Goal: Task Accomplishment & Management: Manage account settings

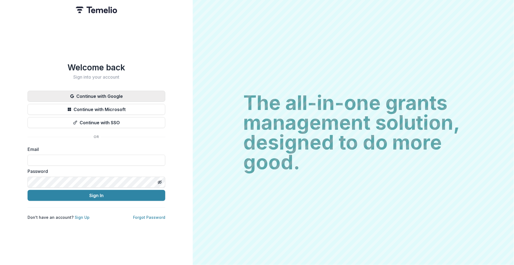
click at [112, 91] on button "Continue with Google" at bounding box center [97, 96] width 138 height 11
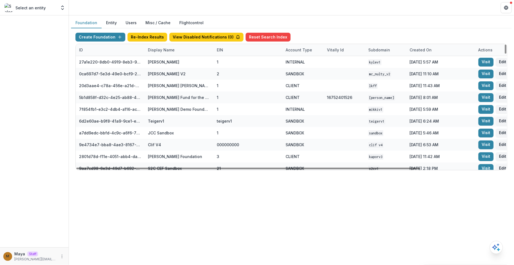
click at [157, 52] on div "Display Name" at bounding box center [161, 50] width 33 height 6
click at [158, 61] on input at bounding box center [178, 62] width 66 height 9
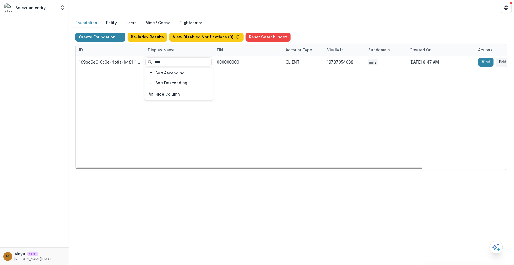
type input "****"
click at [318, 29] on div "Create Foundation Re-Index Results View Disabled Notifications ( 0 ) Reset Sear…" at bounding box center [291, 101] width 441 height 147
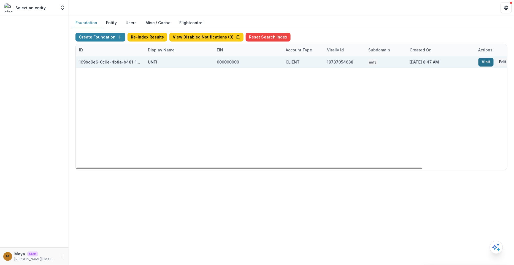
click at [483, 60] on link "Visit" at bounding box center [485, 62] width 15 height 9
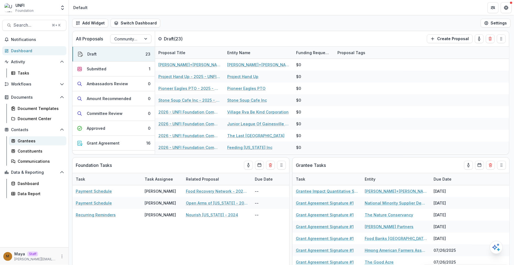
click at [32, 142] on div "Grantees" at bounding box center [40, 141] width 44 height 6
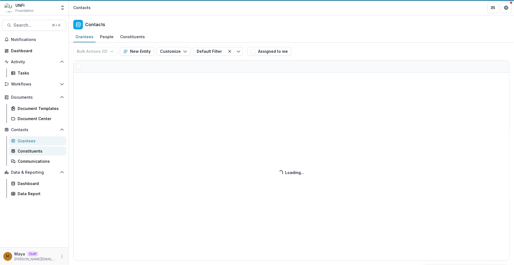
click at [30, 150] on div "Constituents" at bounding box center [40, 151] width 44 height 6
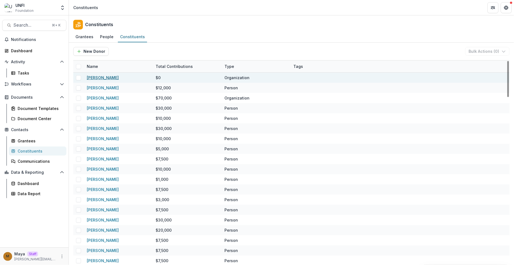
click at [105, 77] on link "Mike Petinge" at bounding box center [103, 77] width 32 height 5
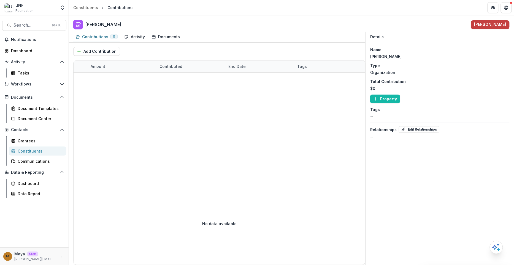
click at [386, 56] on p "Mike Petinge" at bounding box center [385, 57] width 31 height 6
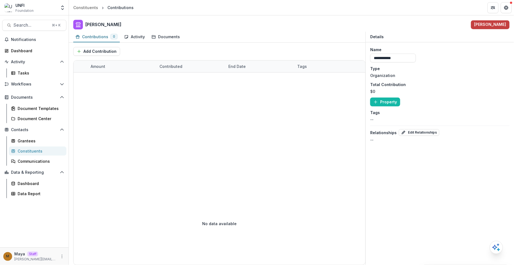
click at [422, 67] on div "Type Organization" at bounding box center [439, 72] width 139 height 13
click at [415, 36] on div "Details" at bounding box center [440, 37] width 148 height 11
click at [383, 100] on button "Property" at bounding box center [385, 102] width 30 height 9
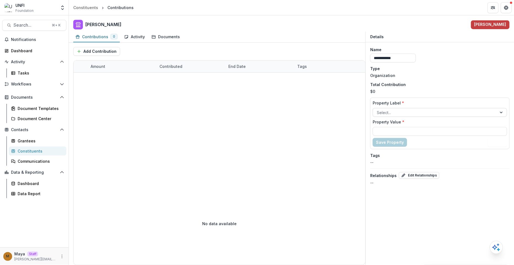
click at [383, 113] on div at bounding box center [435, 112] width 116 height 7
click at [351, 112] on div at bounding box center [253, 128] width 358 height 110
click at [87, 10] on div "Constituents" at bounding box center [85, 8] width 25 height 6
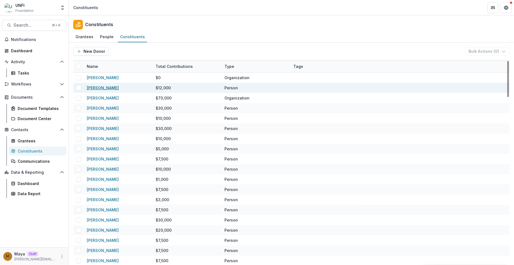
click at [100, 86] on link "Mike Petinge" at bounding box center [103, 88] width 32 height 5
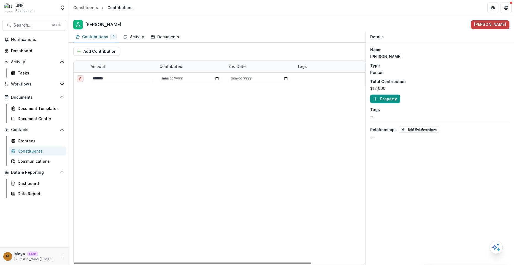
click at [384, 98] on button "Property" at bounding box center [385, 99] width 30 height 9
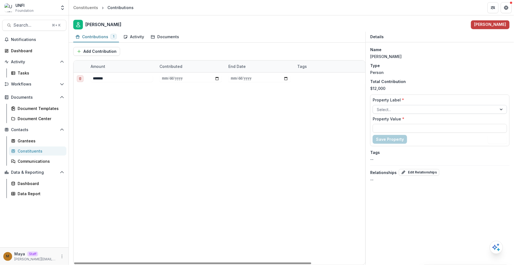
click at [391, 110] on div at bounding box center [435, 109] width 116 height 7
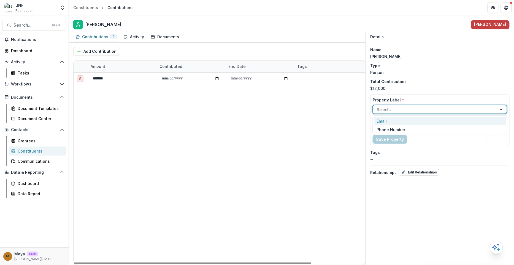
click at [347, 116] on div "**********" at bounding box center [253, 169] width 358 height 193
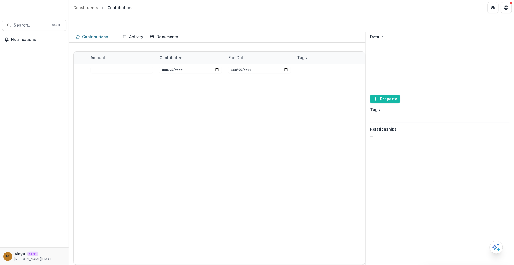
type input "*******"
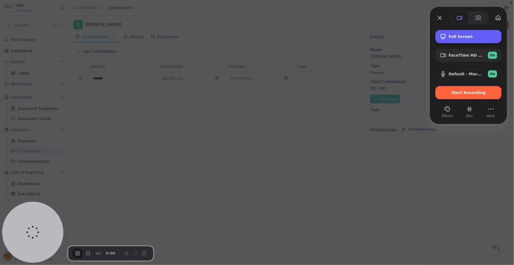
click at [454, 39] on span "Full Screen" at bounding box center [473, 36] width 48 height 4
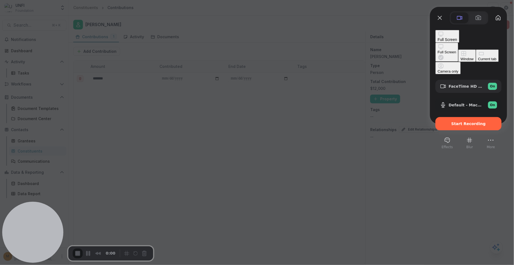
click at [478, 61] on div "Current tab" at bounding box center [487, 59] width 18 height 4
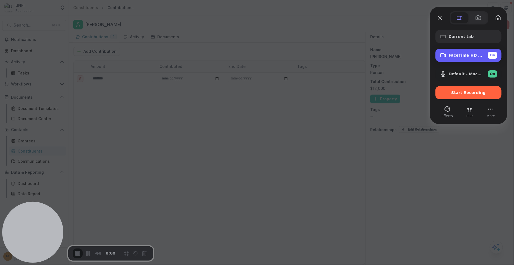
click at [462, 56] on span "FaceTime HD Camera" at bounding box center [466, 55] width 35 height 4
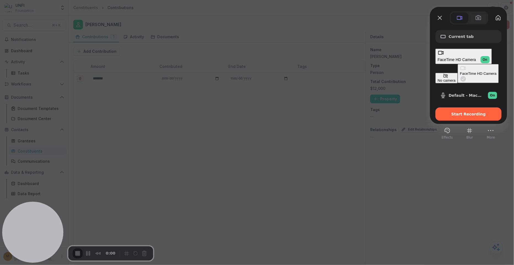
click at [438, 78] on div "No camera" at bounding box center [447, 80] width 18 height 4
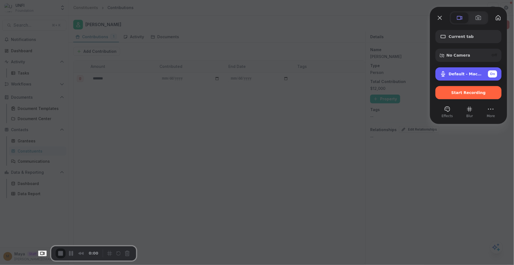
click at [446, 78] on div "Default - MacBook Pro Microphone (Built-in) On" at bounding box center [468, 73] width 66 height 13
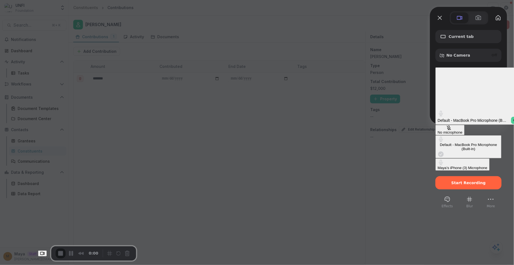
click at [438, 131] on div "No microphone" at bounding box center [450, 133] width 25 height 4
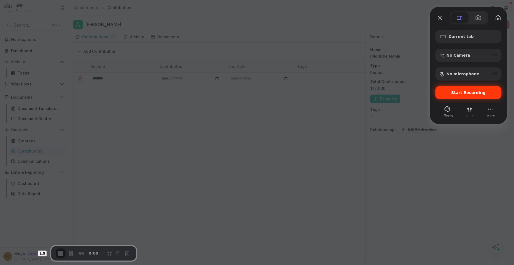
click at [462, 94] on span "Start Recording" at bounding box center [468, 93] width 34 height 4
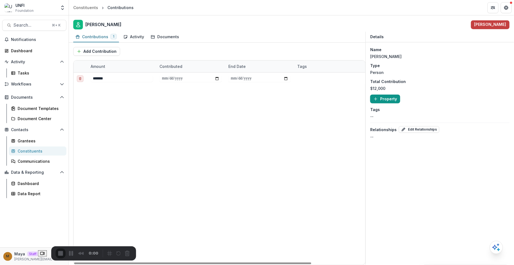
click at [389, 99] on button "Property" at bounding box center [385, 99] width 30 height 9
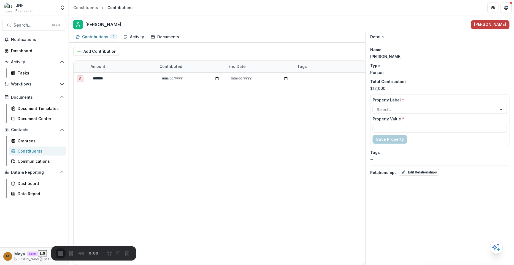
click at [391, 107] on div at bounding box center [435, 109] width 116 height 7
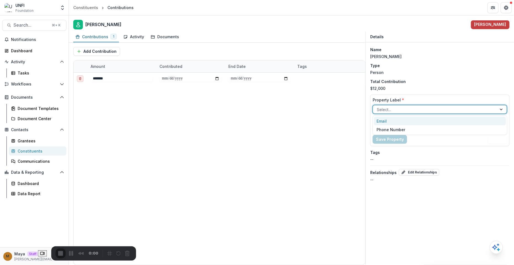
click at [389, 119] on div "Email" at bounding box center [440, 121] width 132 height 9
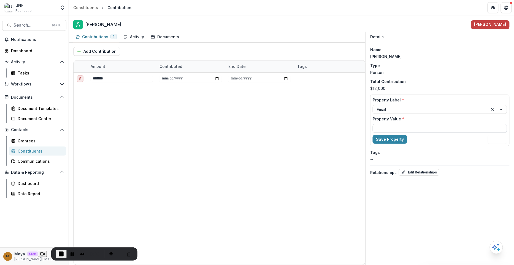
click at [384, 128] on input "Property Value *" at bounding box center [440, 128] width 134 height 9
type input "**********"
click at [58, 254] on span "End Recording" at bounding box center [61, 254] width 7 height 7
